Goal: Find specific page/section: Find specific page/section

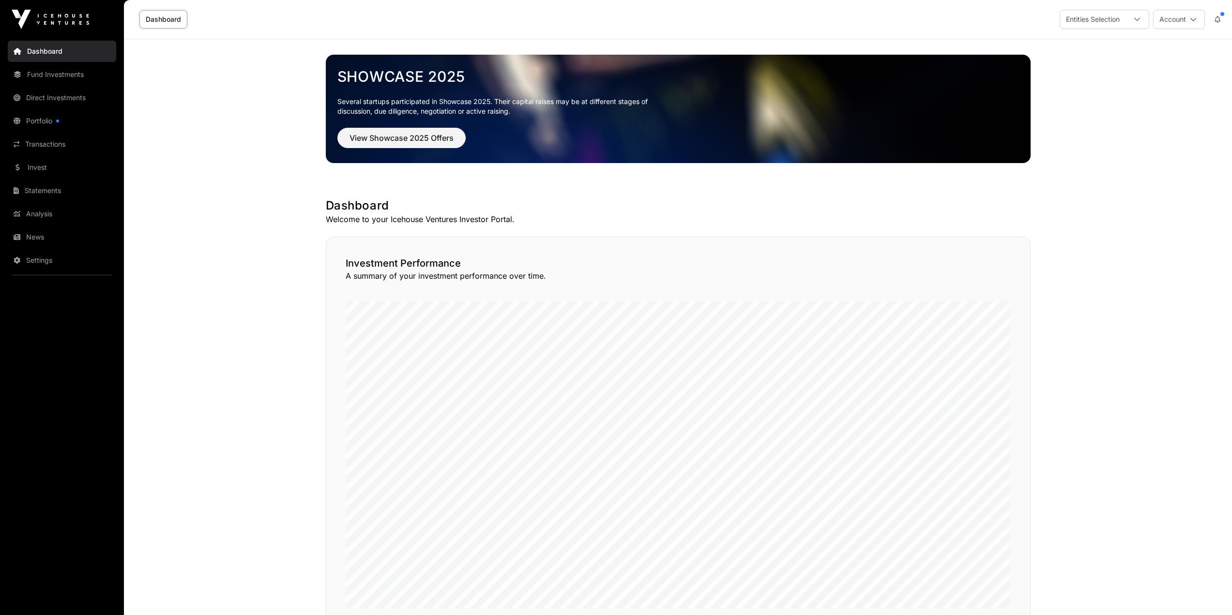
click at [37, 118] on link "Portfolio" at bounding box center [62, 120] width 108 height 21
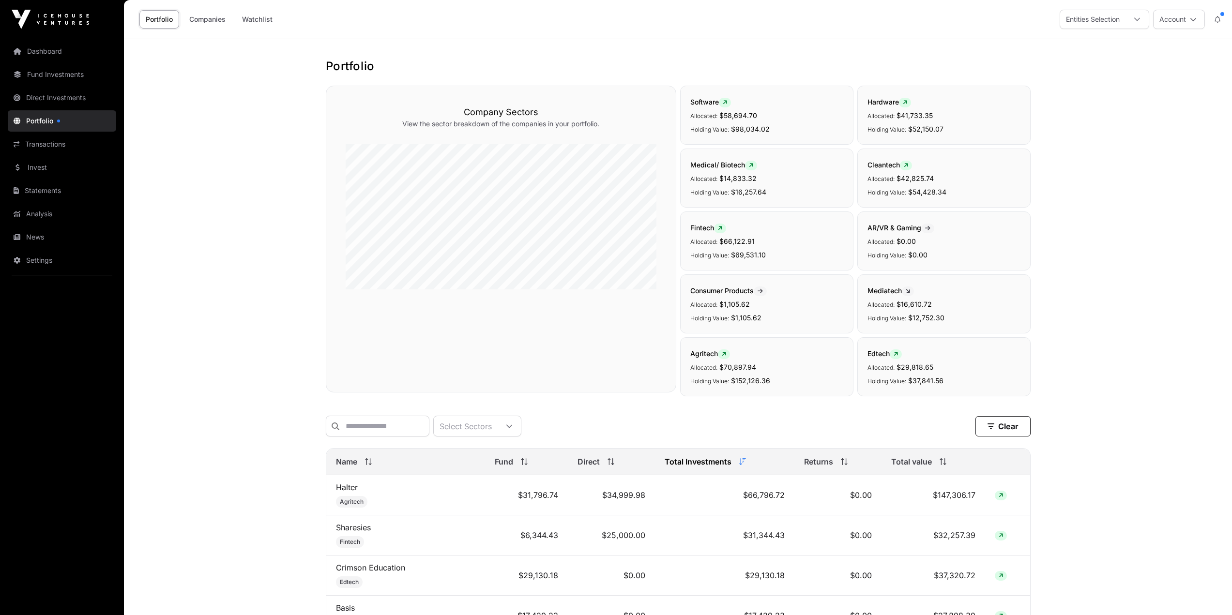
click at [33, 240] on link "News" at bounding box center [62, 237] width 108 height 21
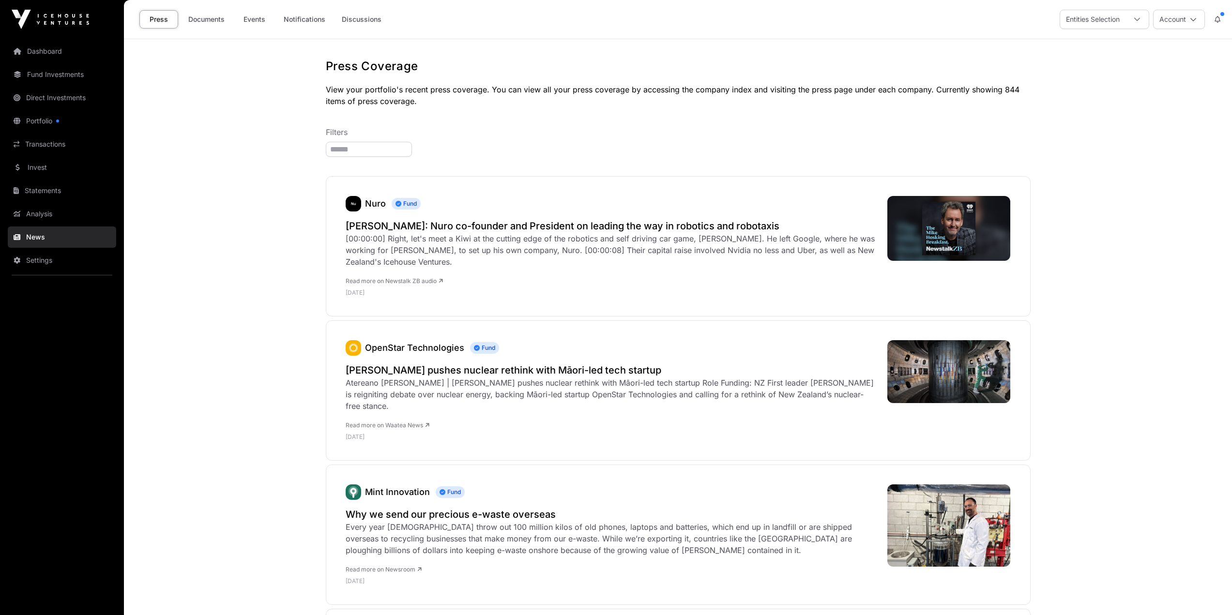
click at [204, 21] on link "Documents" at bounding box center [206, 19] width 49 height 18
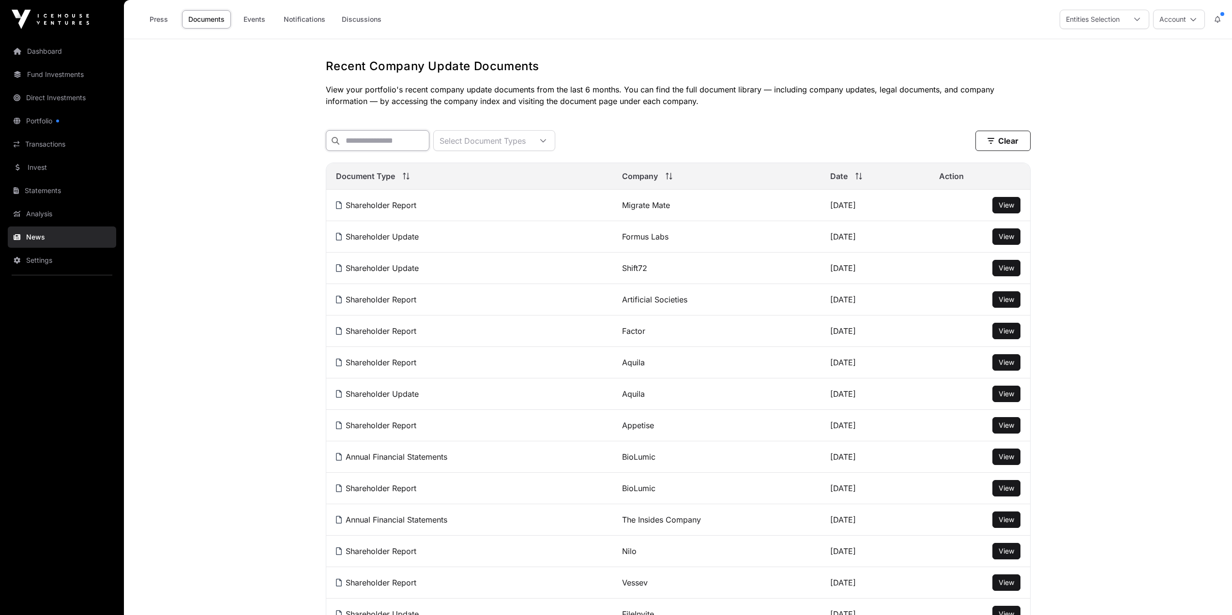
click at [379, 141] on input "text" at bounding box center [378, 140] width 104 height 21
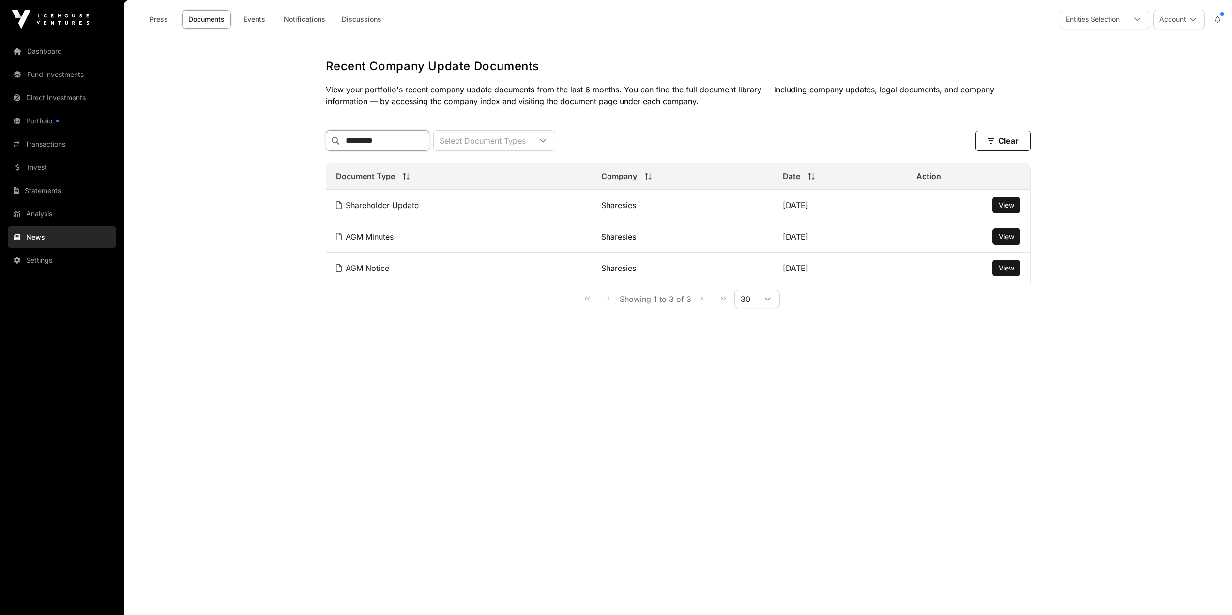
type input "*********"
click at [397, 210] on link "Shareholder Update" at bounding box center [377, 205] width 83 height 10
